Goal: Information Seeking & Learning: Learn about a topic

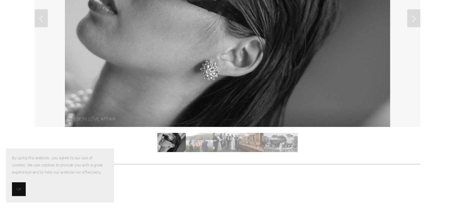
scroll to position [150, 0]
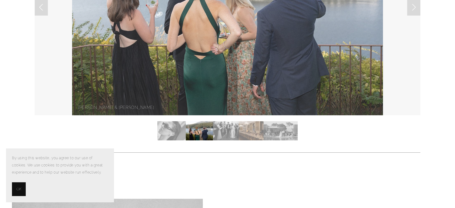
click at [232, 134] on img "Slide 3" at bounding box center [225, 130] width 25 height 19
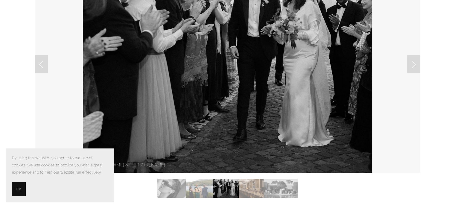
scroll to position [0, 0]
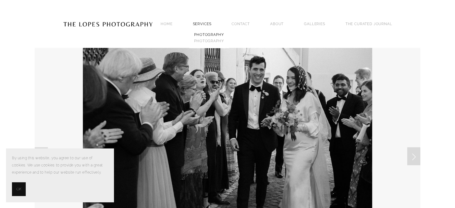
click at [204, 35] on link "PHOTOGRAPHY" at bounding box center [209, 34] width 32 height 6
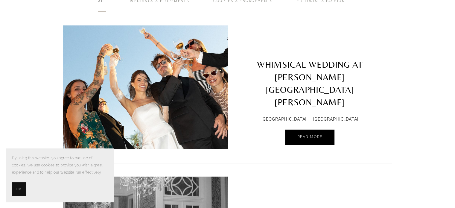
scroll to position [100, 0]
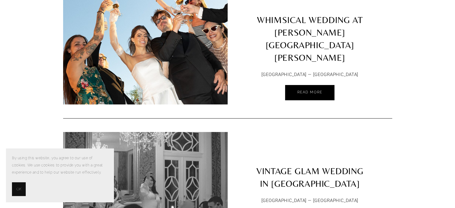
click at [164, 35] on img at bounding box center [145, 43] width 186 height 124
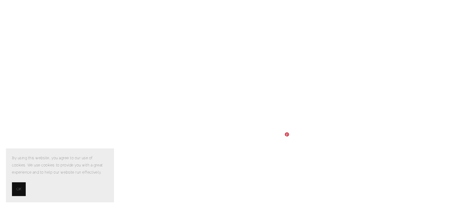
scroll to position [349, 0]
click at [19, 191] on span "OK" at bounding box center [18, 189] width 5 height 7
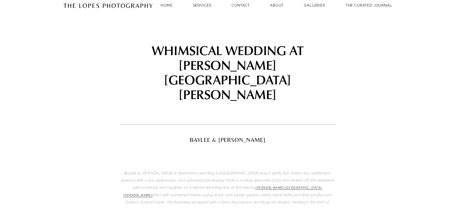
scroll to position [0, 0]
